Goal: Navigation & Orientation: Understand site structure

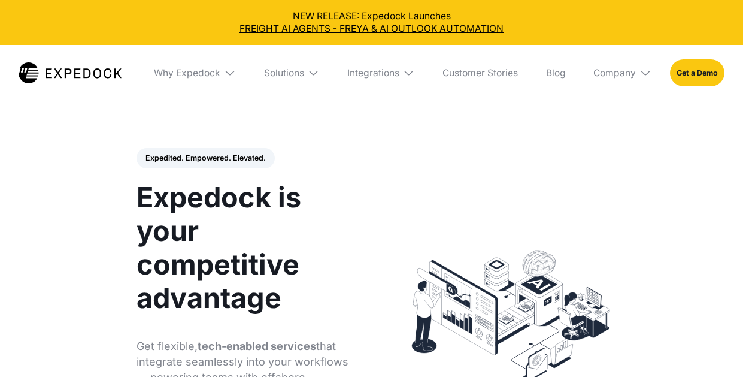
select select
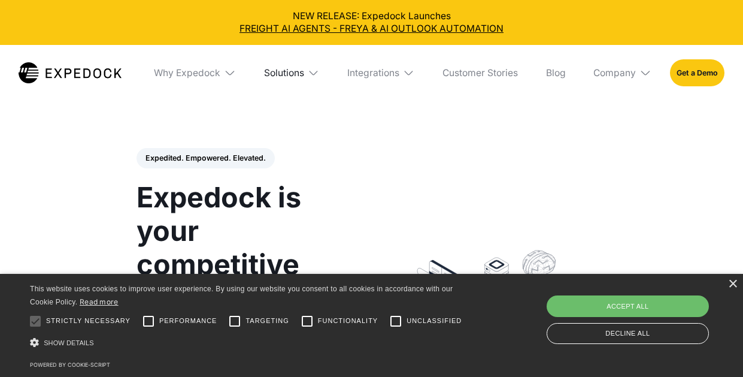
click at [285, 74] on div "Solutions" at bounding box center [284, 72] width 40 height 11
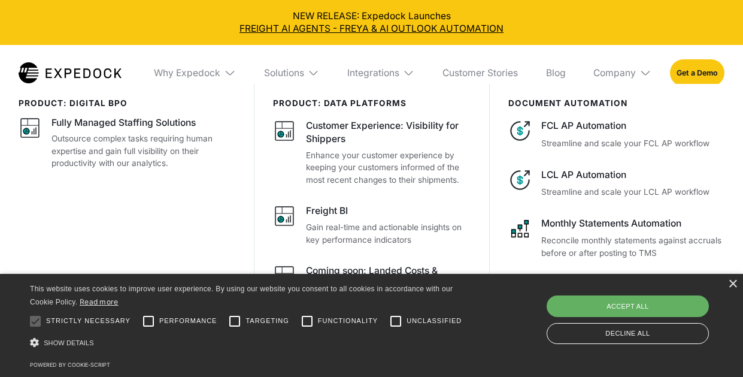
click at [631, 303] on div "Accept all" at bounding box center [628, 306] width 162 height 22
checkbox input "true"
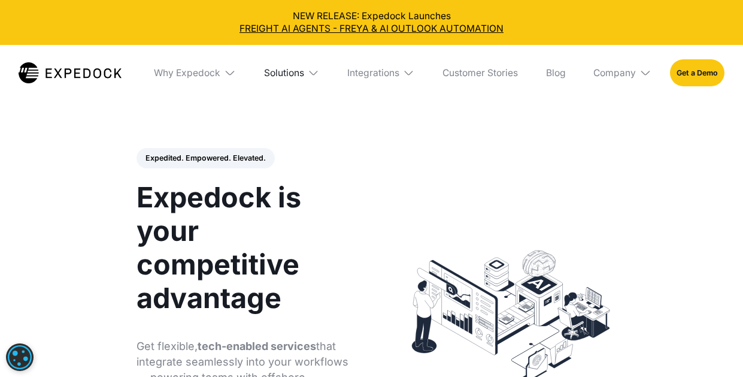
click at [296, 73] on div "Solutions" at bounding box center [284, 72] width 40 height 11
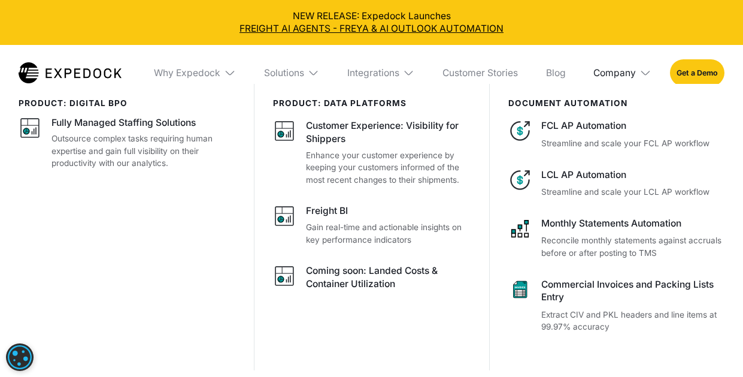
click at [625, 72] on div "Company" at bounding box center [614, 72] width 43 height 11
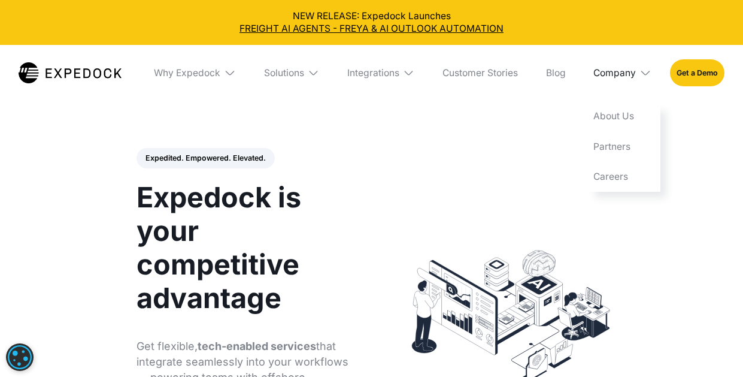
click at [619, 72] on div "Company" at bounding box center [614, 72] width 43 height 11
click at [545, 74] on link "Blog" at bounding box center [555, 73] width 38 height 56
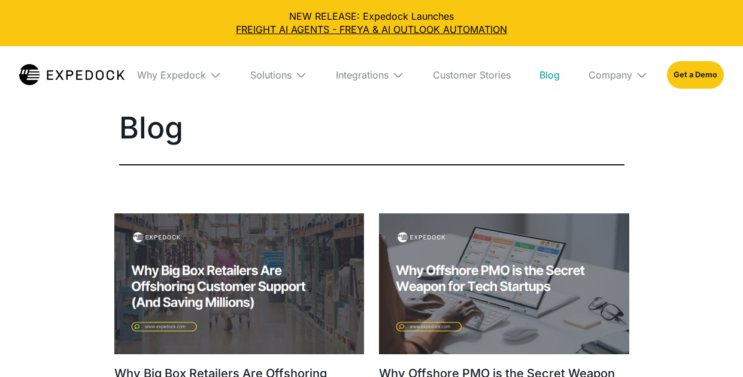
select select
click at [381, 78] on div "Integrations" at bounding box center [362, 75] width 53 height 12
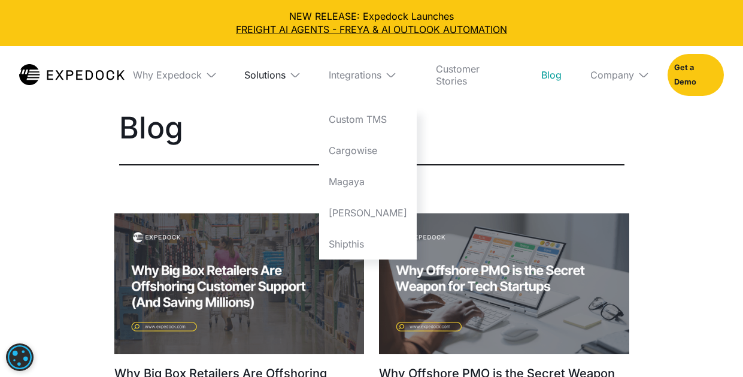
click at [286, 73] on div "Solutions" at bounding box center [264, 75] width 41 height 12
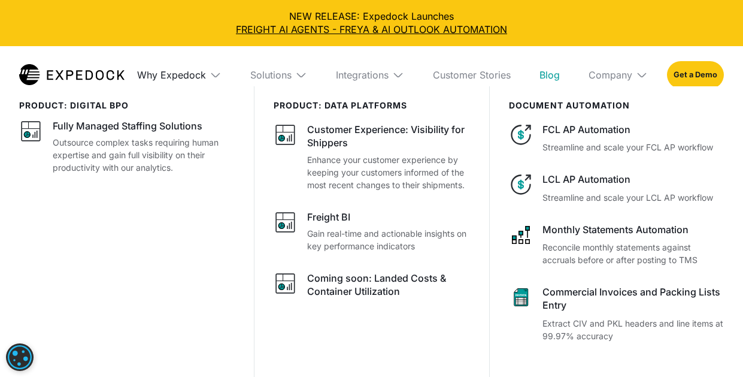
click at [202, 72] on div "Why Expedock" at bounding box center [171, 75] width 69 height 12
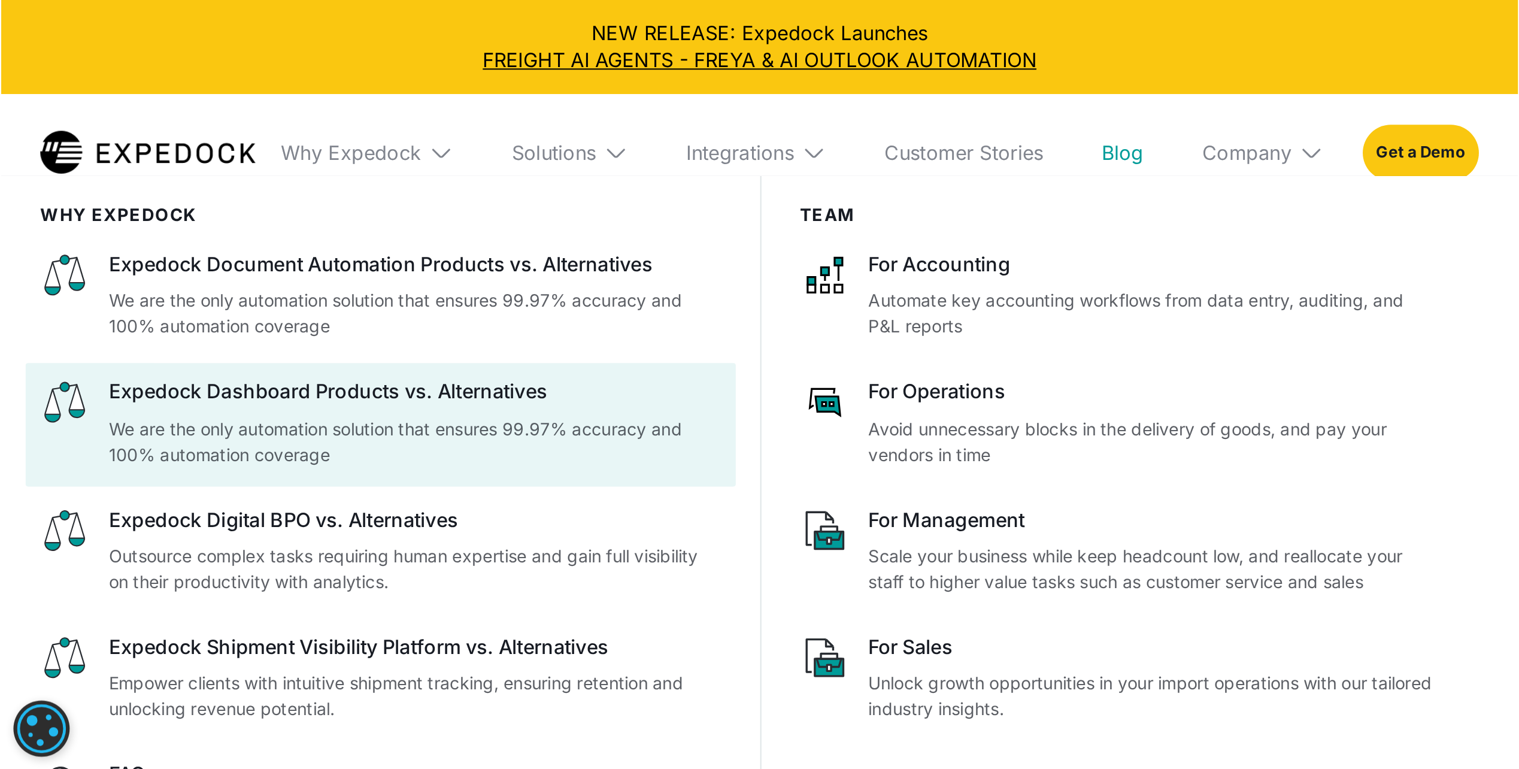
scroll to position [120, 0]
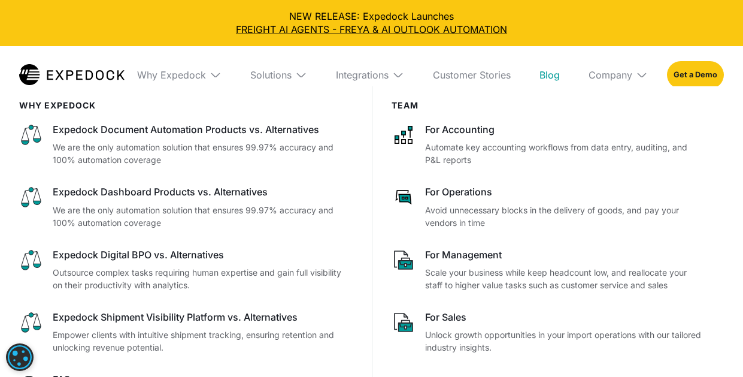
click at [213, 78] on img at bounding box center [216, 75] width 12 height 12
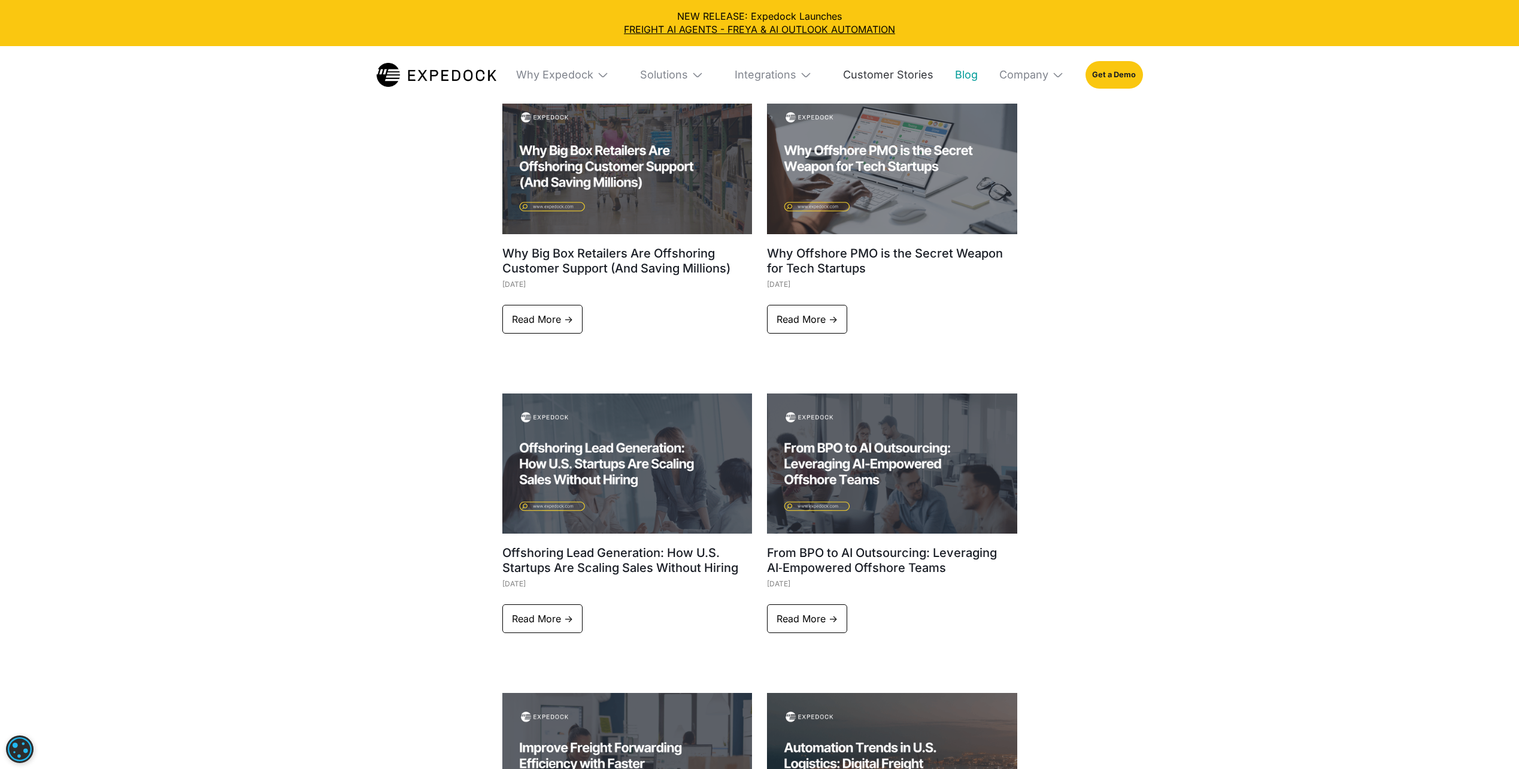
click at [742, 77] on link "Customer Stories" at bounding box center [883, 74] width 100 height 57
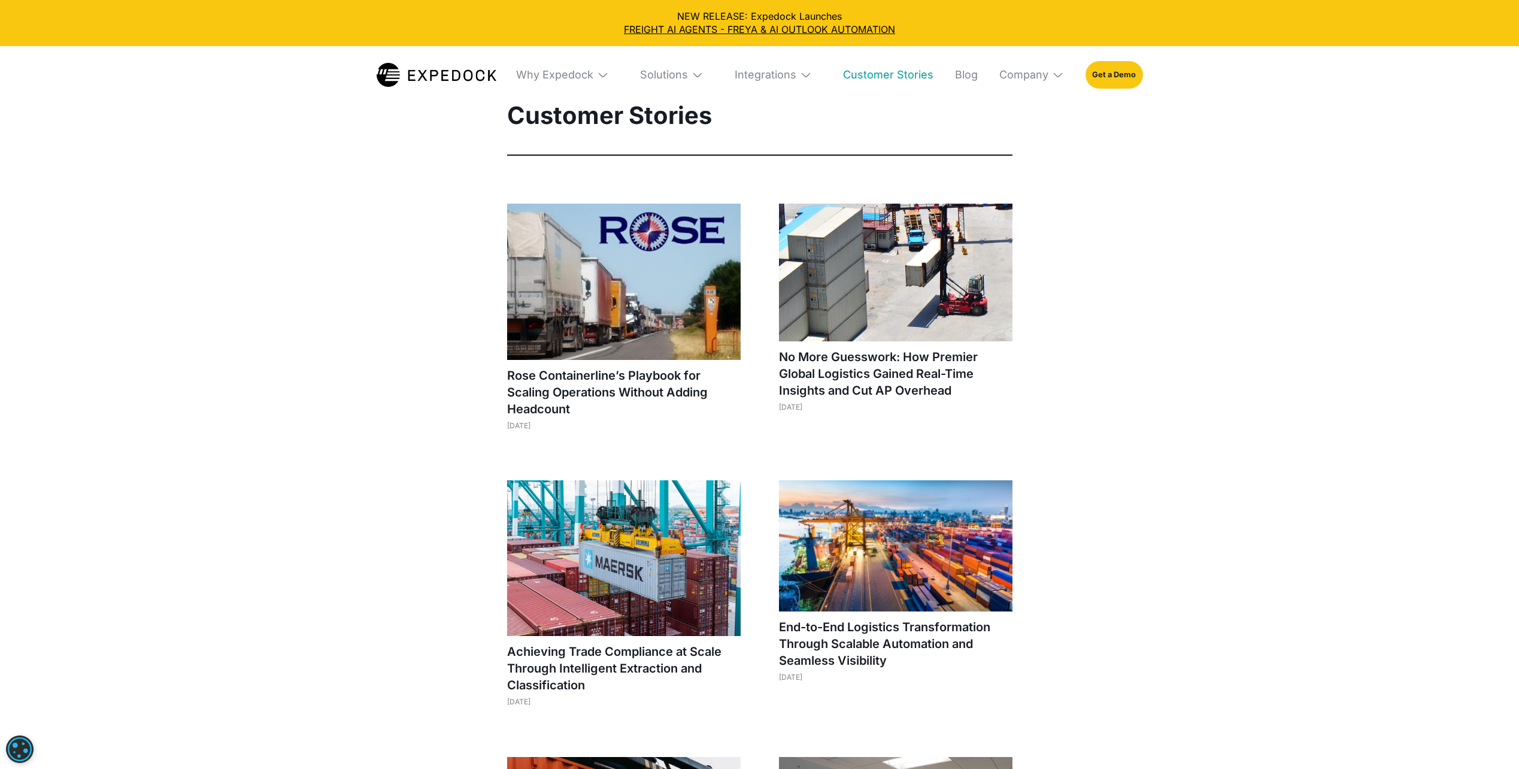
select select
click at [781, 78] on div "Integrations" at bounding box center [766, 75] width 62 height 14
click at [697, 78] on img at bounding box center [694, 75] width 12 height 12
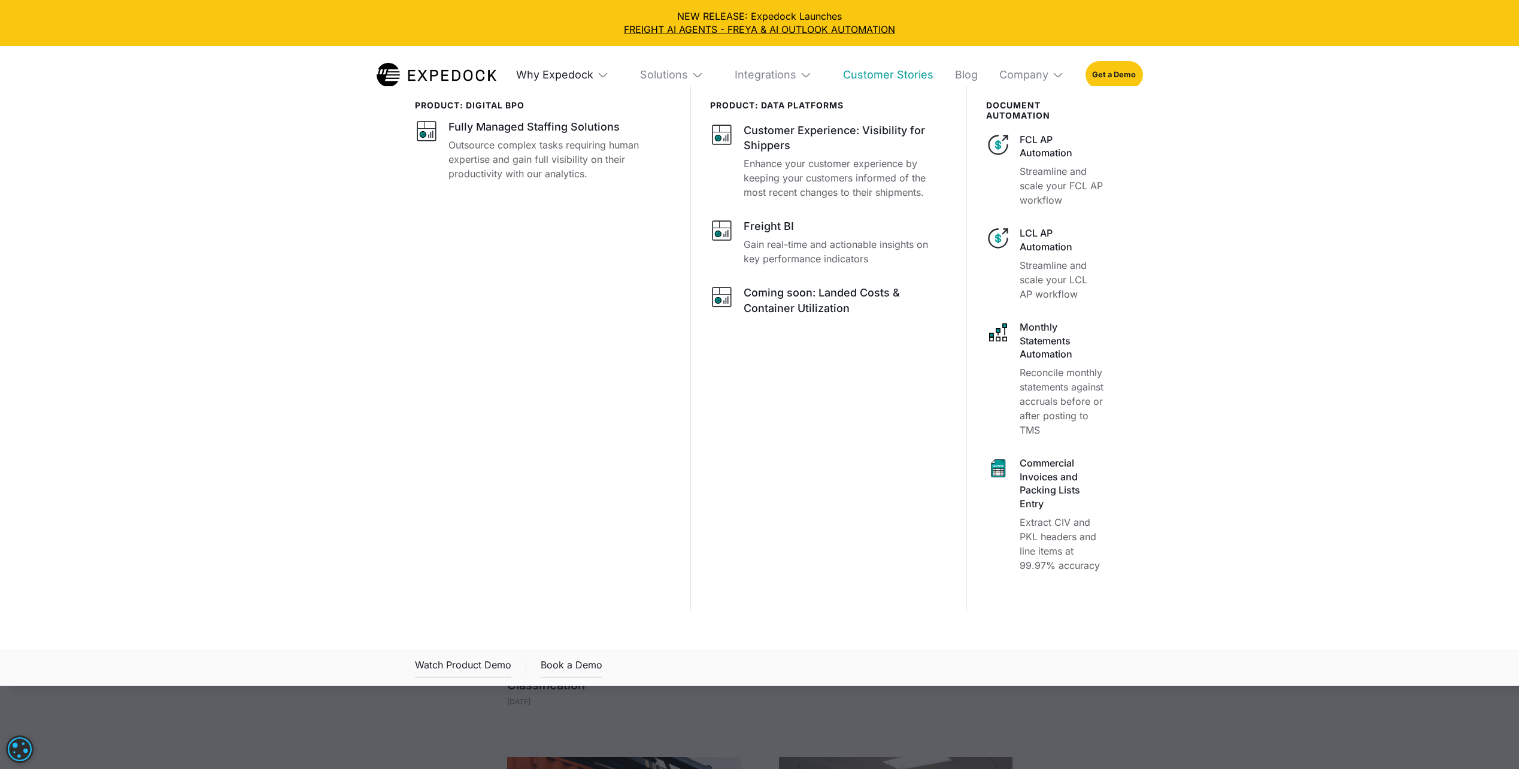
click at [563, 77] on div "Why Expedock" at bounding box center [554, 75] width 77 height 14
